Goal: Transaction & Acquisition: Purchase product/service

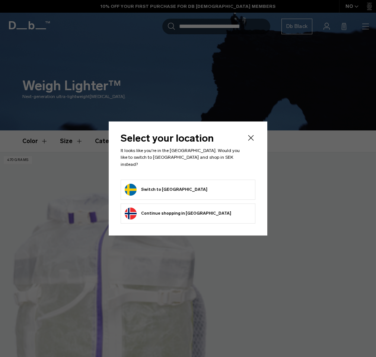
click at [249, 139] on icon "Close" at bounding box center [252, 138] width 6 height 6
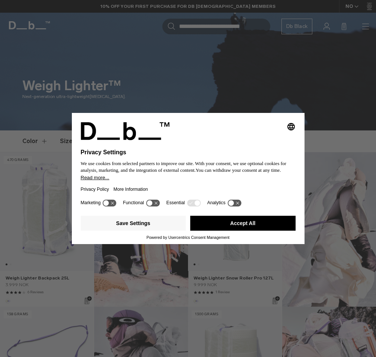
click at [236, 226] on button "Accept All" at bounding box center [242, 223] width 105 height 15
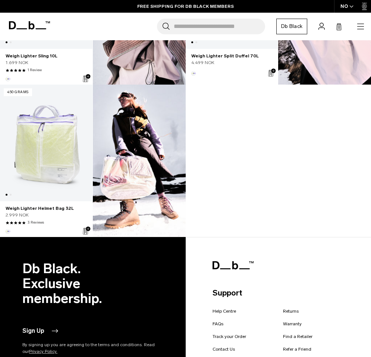
scroll to position [186, 0]
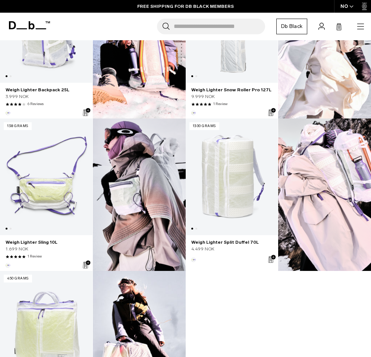
click at [57, 177] on link "Weigh Lighter Sling 10L" at bounding box center [46, 176] width 92 height 117
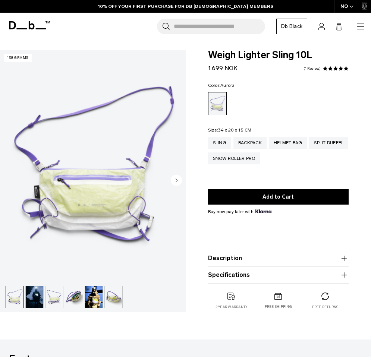
click at [174, 179] on circle "Next slide" at bounding box center [176, 180] width 11 height 11
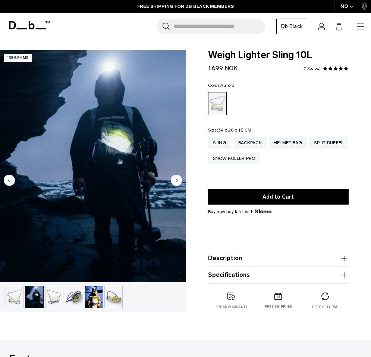
click at [174, 179] on circle "Next slide" at bounding box center [176, 180] width 11 height 11
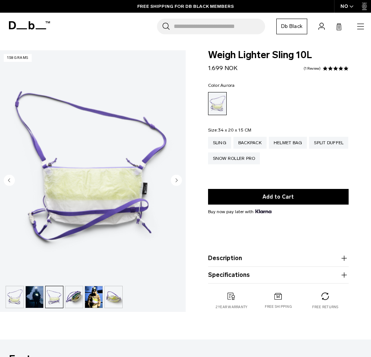
click at [174, 179] on circle "Next slide" at bounding box center [176, 180] width 11 height 11
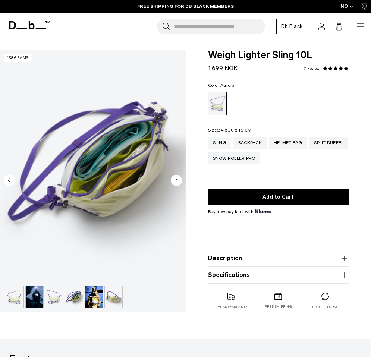
click at [174, 179] on circle "Next slide" at bounding box center [176, 180] width 11 height 11
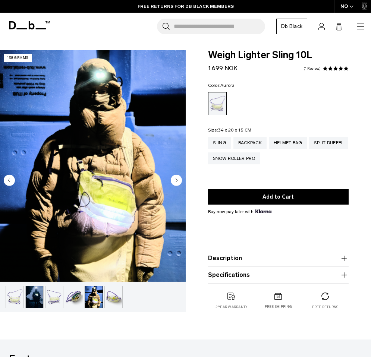
click at [174, 179] on circle "Next slide" at bounding box center [176, 180] width 11 height 11
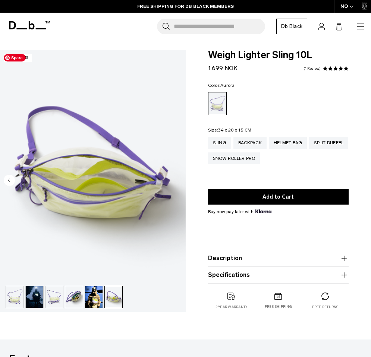
click at [174, 179] on img "6 / 6" at bounding box center [93, 166] width 186 height 232
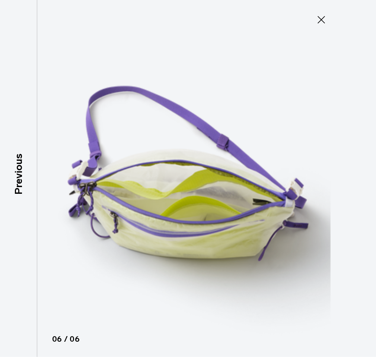
click at [324, 22] on icon at bounding box center [321, 19] width 7 height 7
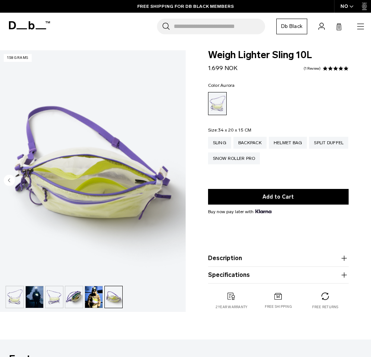
click at [11, 181] on circle "Previous slide" at bounding box center [9, 180] width 11 height 11
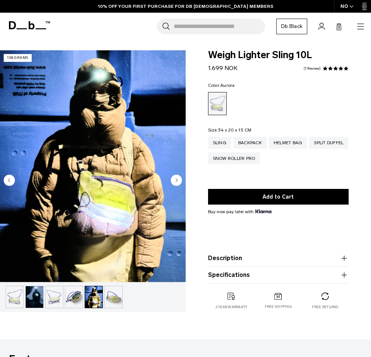
click at [11, 181] on circle "Previous slide" at bounding box center [9, 180] width 11 height 11
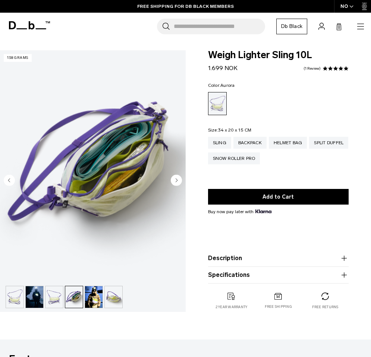
click at [11, 181] on circle "Previous slide" at bounding box center [9, 180] width 11 height 11
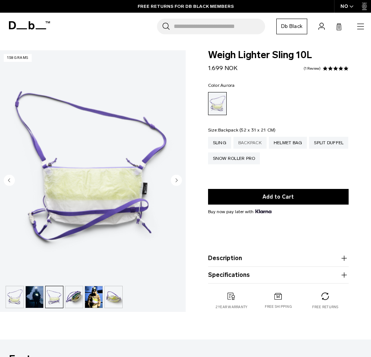
click at [247, 143] on div "Backpack" at bounding box center [249, 143] width 33 height 12
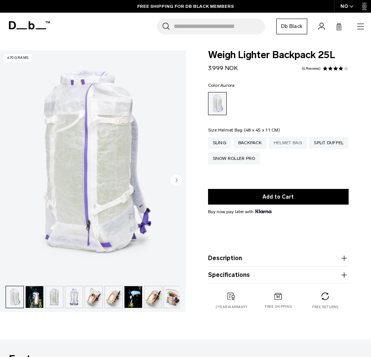
click at [294, 145] on div "Helmet Bag" at bounding box center [288, 143] width 38 height 12
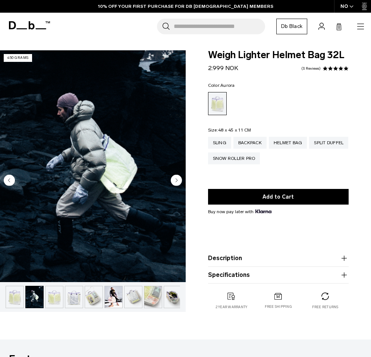
click at [175, 181] on circle "Next slide" at bounding box center [176, 180] width 11 height 11
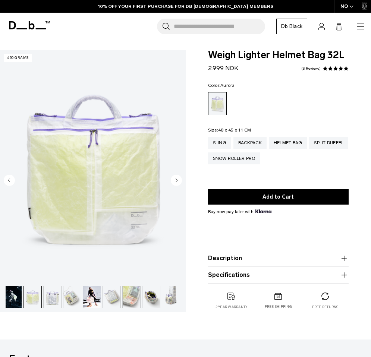
click at [177, 180] on icon "Next slide" at bounding box center [177, 179] width 2 height 3
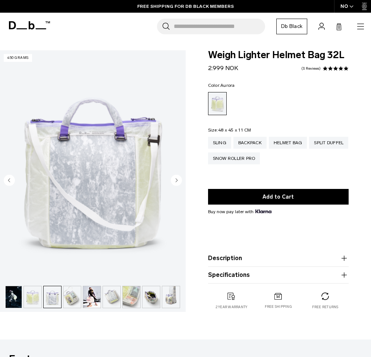
click at [177, 180] on icon "Next slide" at bounding box center [177, 179] width 2 height 3
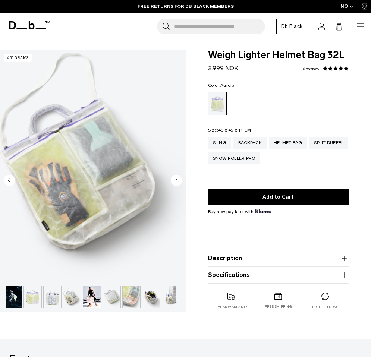
click at [177, 180] on icon "Next slide" at bounding box center [177, 179] width 2 height 3
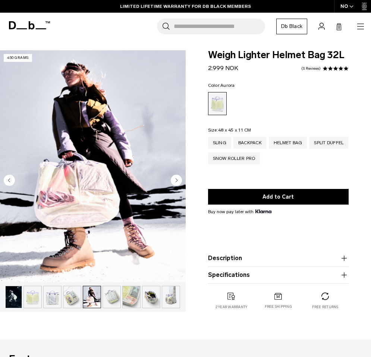
click at [177, 180] on icon "Next slide" at bounding box center [177, 179] width 2 height 3
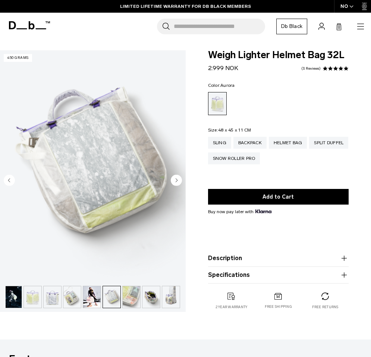
click at [177, 180] on icon "Next slide" at bounding box center [177, 179] width 2 height 3
